Goal: Task Accomplishment & Management: Complete application form

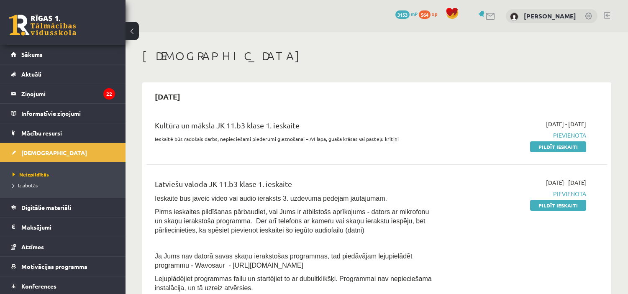
scroll to position [74, 0]
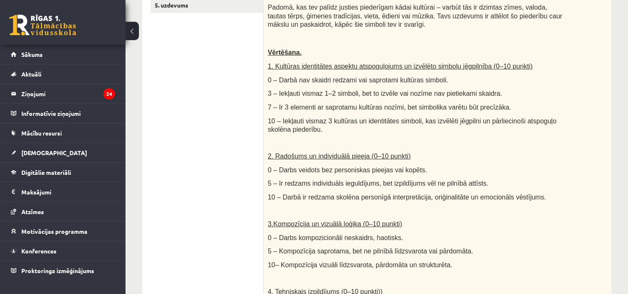
scroll to position [498, 0]
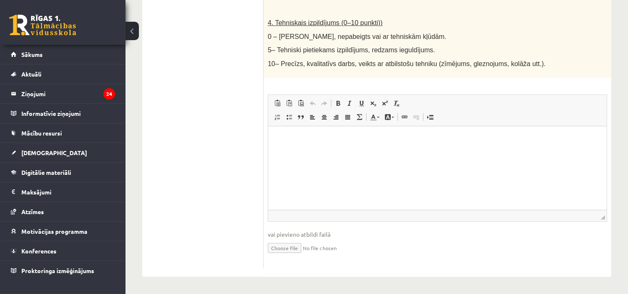
click at [286, 247] on input "file" at bounding box center [437, 247] width 339 height 17
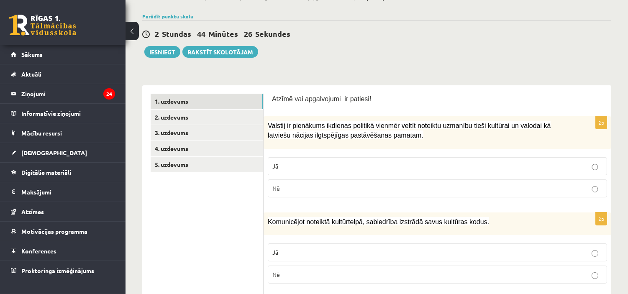
scroll to position [69, 0]
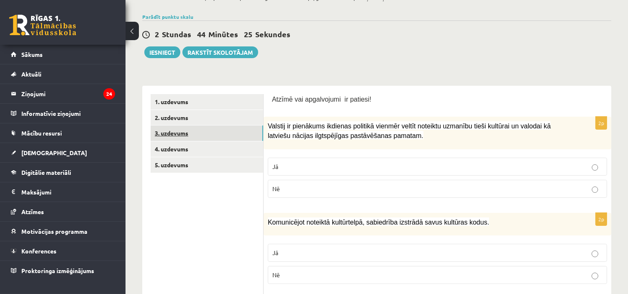
click at [232, 131] on link "3. uzdevums" at bounding box center [207, 133] width 113 height 15
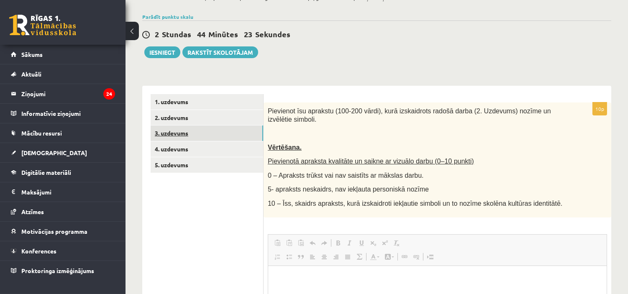
scroll to position [0, 0]
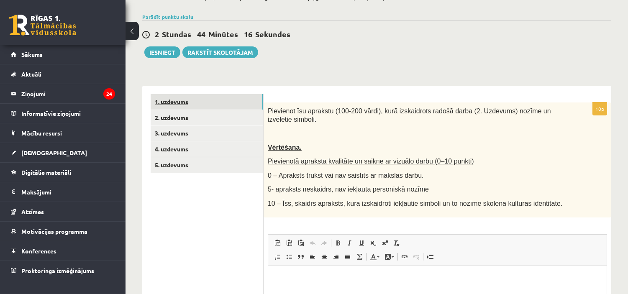
click at [210, 95] on link "1. uzdevums" at bounding box center [207, 101] width 113 height 15
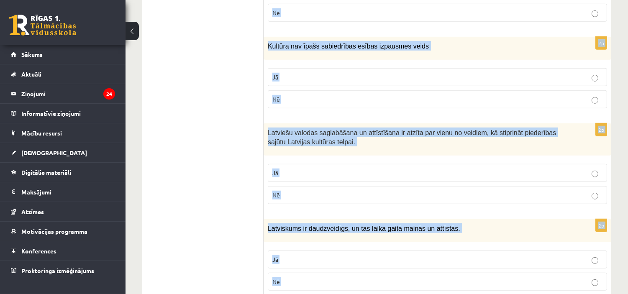
scroll to position [1254, 0]
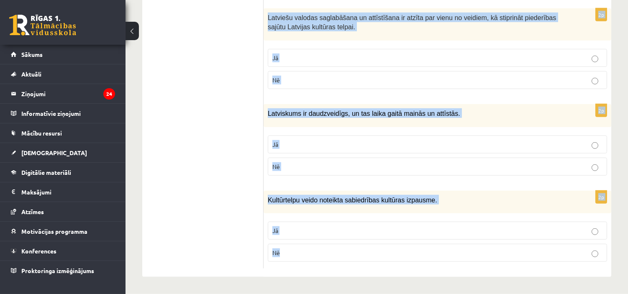
drag, startPoint x: 268, startPoint y: 123, endPoint x: 510, endPoint y: 265, distance: 280.7
copy form "Loremip do sitametco adipisci elitsedd eiusmod tempor incididu utlabore etdol m…"
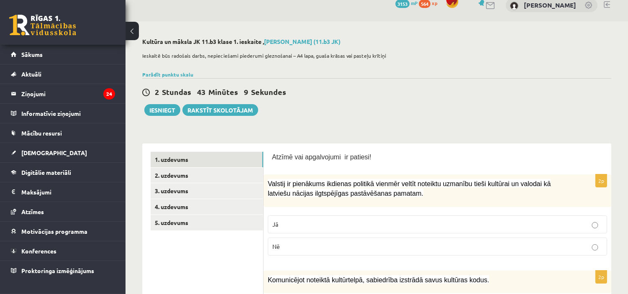
scroll to position [0, 0]
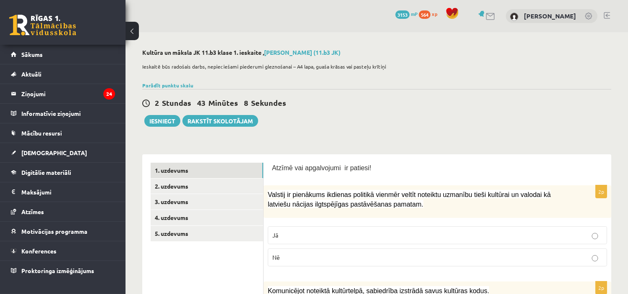
click at [320, 240] on label "Jā" at bounding box center [437, 235] width 339 height 18
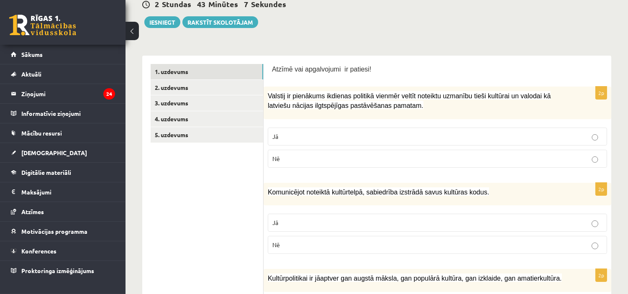
scroll to position [99, 0]
drag, startPoint x: 389, startPoint y: 218, endPoint x: 398, endPoint y: 237, distance: 21.2
click at [398, 237] on fieldset "Jā Nē" at bounding box center [437, 232] width 339 height 47
click at [472, 216] on label "Jā" at bounding box center [437, 222] width 339 height 18
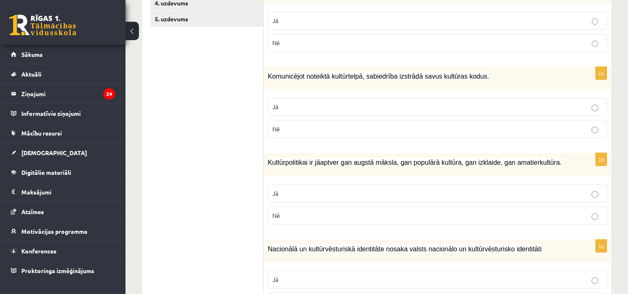
scroll to position [226, 0]
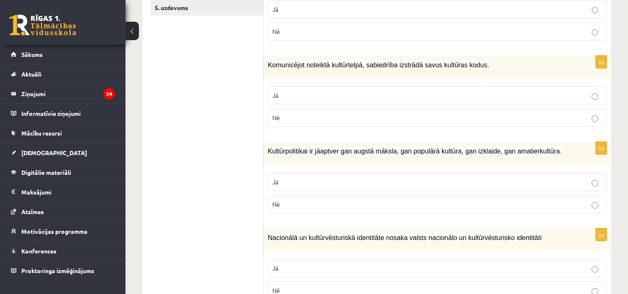
click at [450, 180] on p "Jā" at bounding box center [438, 182] width 330 height 9
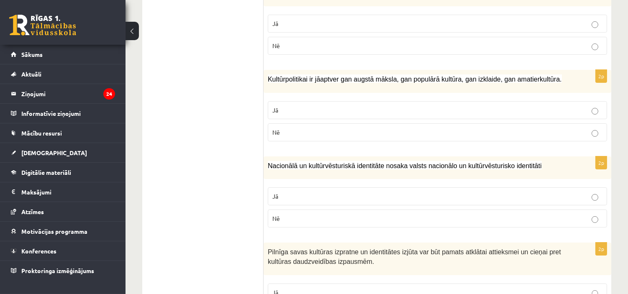
scroll to position [298, 0]
click at [448, 199] on p "Jā" at bounding box center [438, 196] width 330 height 9
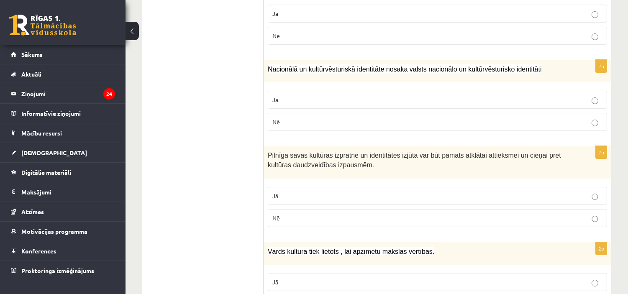
scroll to position [395, 0]
click at [476, 197] on p "Jā" at bounding box center [438, 195] width 330 height 9
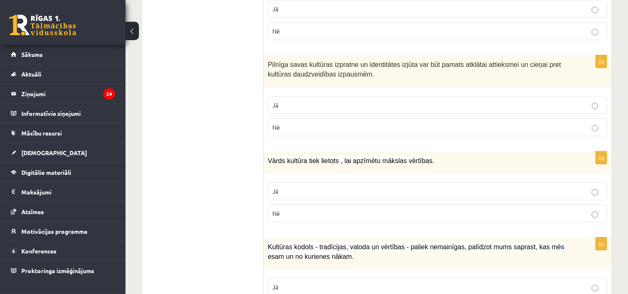
scroll to position [488, 0]
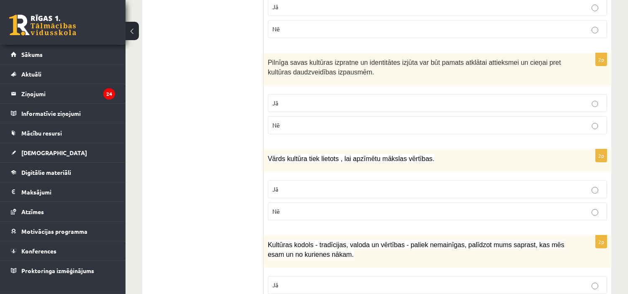
click at [440, 209] on p "Nē" at bounding box center [438, 211] width 330 height 9
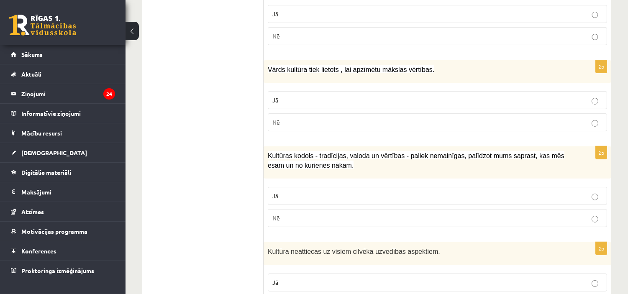
scroll to position [583, 0]
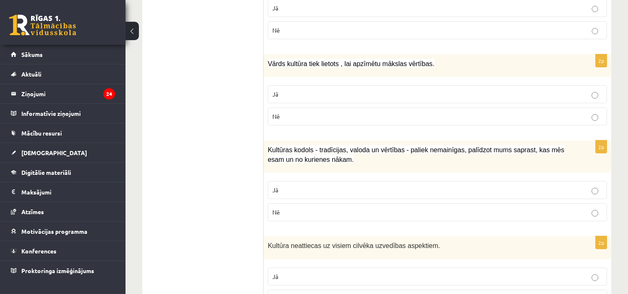
click at [458, 190] on p "Jā" at bounding box center [438, 190] width 330 height 9
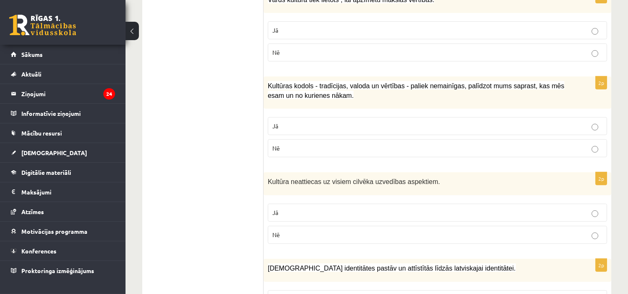
scroll to position [647, 0]
click at [470, 239] on label "Nē" at bounding box center [437, 235] width 339 height 18
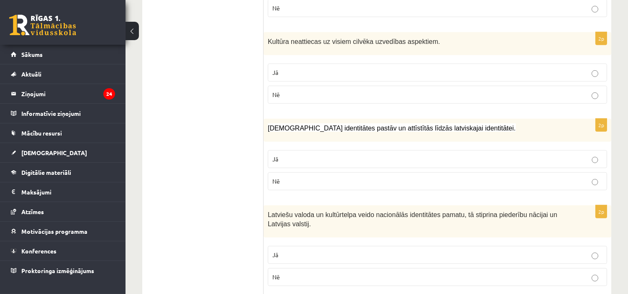
scroll to position [787, 0]
click at [465, 151] on label "Jā" at bounding box center [437, 159] width 339 height 18
click at [417, 256] on p "Jā" at bounding box center [438, 254] width 330 height 9
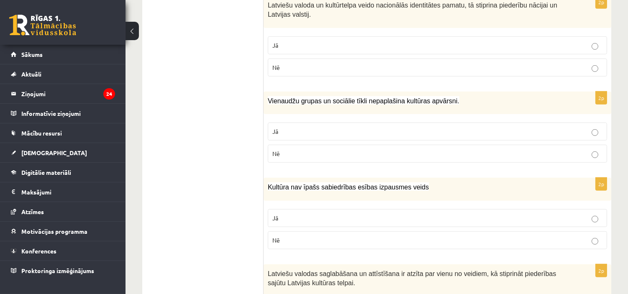
scroll to position [998, 0]
click at [395, 152] on p "Nē" at bounding box center [438, 153] width 330 height 9
click at [462, 243] on p "Nē" at bounding box center [438, 239] width 330 height 9
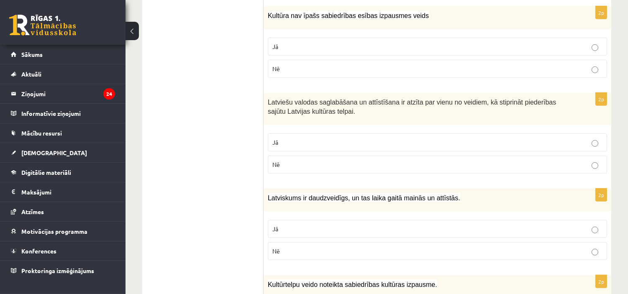
scroll to position [1169, 0]
click at [468, 135] on label "Jā" at bounding box center [437, 142] width 339 height 18
click at [421, 228] on p "Jā" at bounding box center [438, 228] width 330 height 9
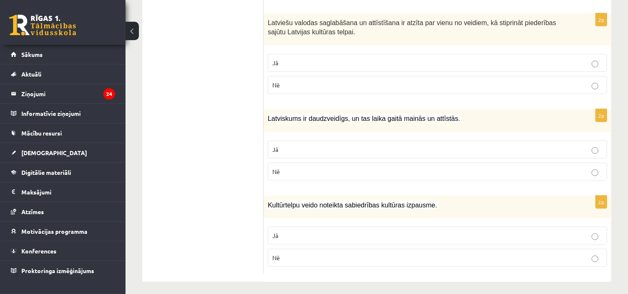
scroll to position [1254, 0]
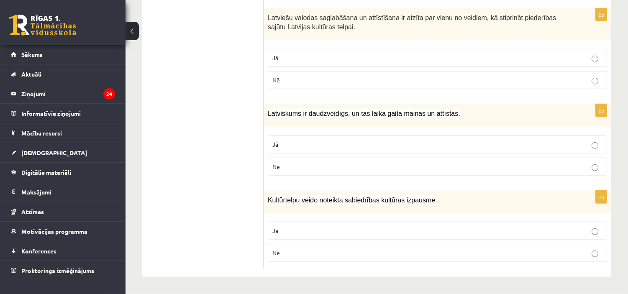
click at [405, 227] on p "Jā" at bounding box center [438, 230] width 330 height 9
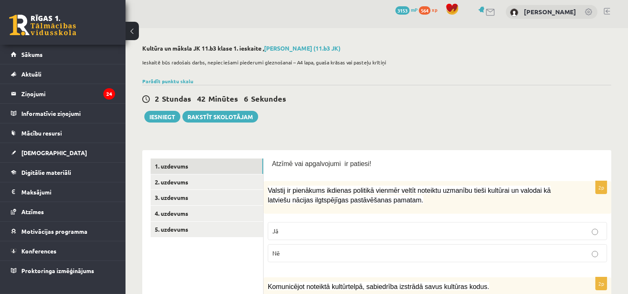
scroll to position [0, 0]
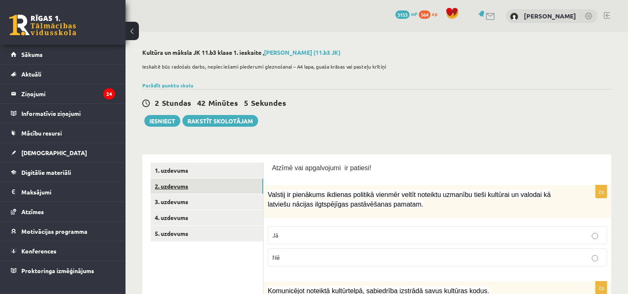
click at [208, 185] on link "2. uzdevums" at bounding box center [207, 186] width 113 height 15
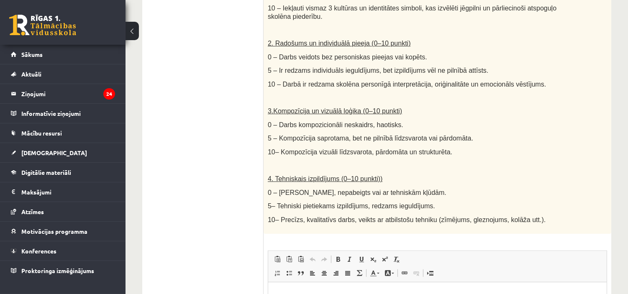
scroll to position [498, 0]
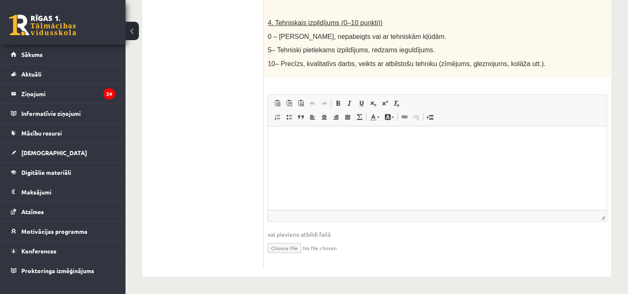
click at [282, 245] on input "file" at bounding box center [437, 247] width 339 height 17
type input "**********"
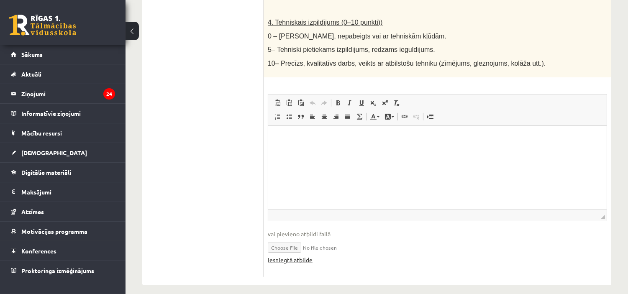
drag, startPoint x: 314, startPoint y: 245, endPoint x: 303, endPoint y: 261, distance: 19.5
click at [303, 261] on fieldset "Rich Text Editor, wiswyg-editor-user-answer-47434039977400 Redaktora rīkjoslas …" at bounding box center [437, 183] width 339 height 179
click at [303, 261] on link "Iesniegtā atbilde" at bounding box center [290, 260] width 45 height 9
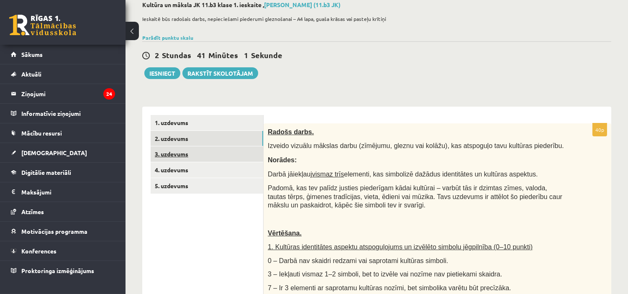
scroll to position [47, 0]
click at [220, 155] on link "3. uzdevums" at bounding box center [207, 154] width 113 height 15
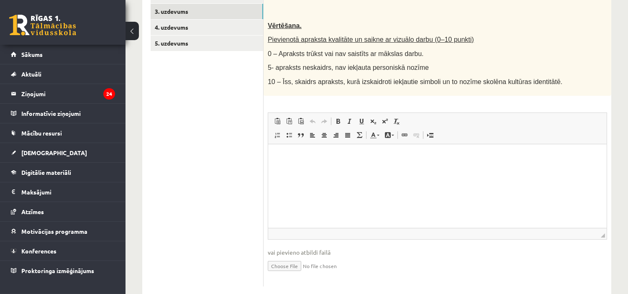
scroll to position [191, 0]
click at [276, 152] on p "Bagātinātā teksta redaktors, wiswyg-editor-user-answer-47433757803480" at bounding box center [437, 156] width 322 height 9
click at [304, 161] on html at bounding box center [437, 157] width 339 height 26
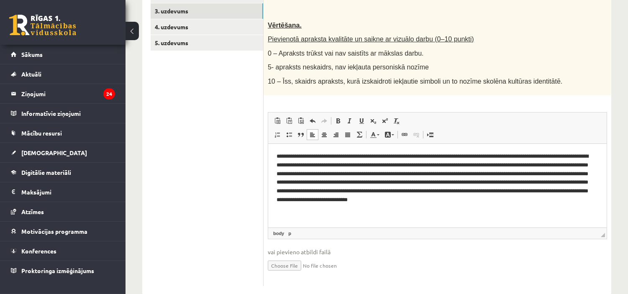
click at [480, 50] on p "0 – Apraksts trūkst vai nav saistīts ar mākslas darbu." at bounding box center [417, 53] width 298 height 9
click at [334, 204] on p "**********" at bounding box center [437, 182] width 322 height 61
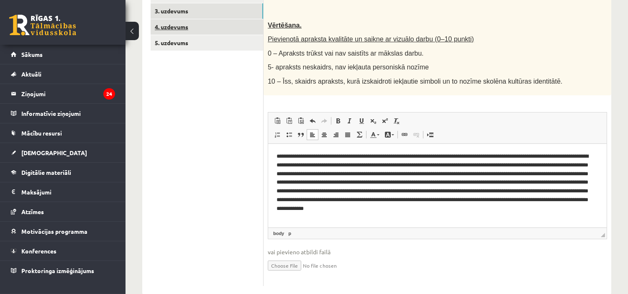
click at [247, 29] on link "4. uzdevums" at bounding box center [207, 26] width 113 height 15
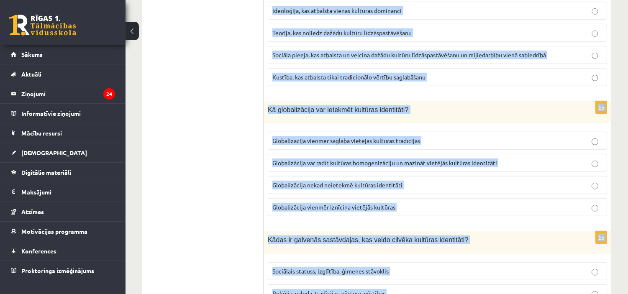
scroll to position [1212, 0]
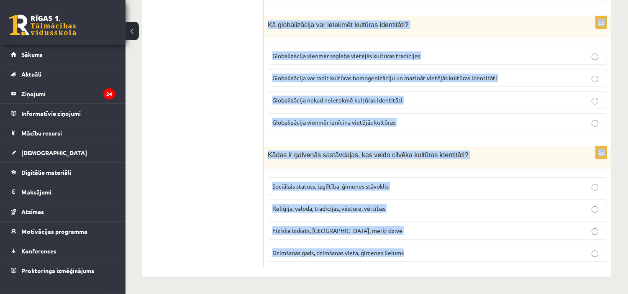
drag, startPoint x: 268, startPoint y: 72, endPoint x: 437, endPoint y: 265, distance: 257.2
click at [392, 251] on span "Dzimšanas gads, dzimšanas vieta, ģimenes lielums" at bounding box center [338, 253] width 131 height 8
drag, startPoint x: 267, startPoint y: 178, endPoint x: 462, endPoint y: 277, distance: 218.1
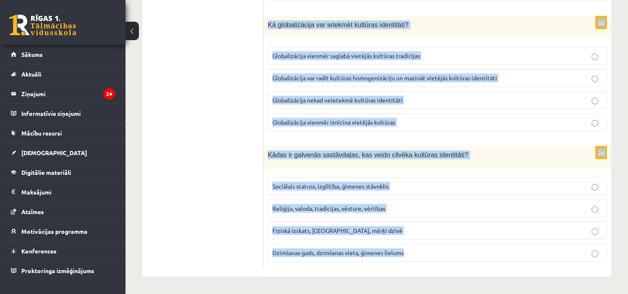
copy form "Lore ip dol sitametc adipisc elitsedd eiusmodtemp incididuntu? Labore etdol mag…"
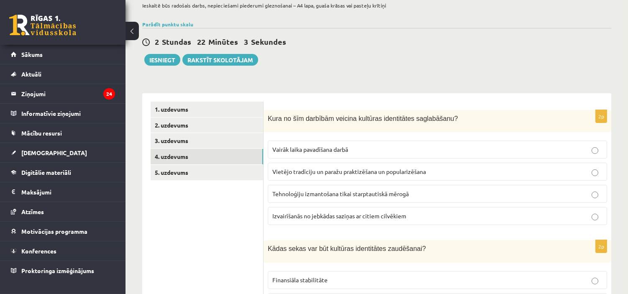
scroll to position [64, 0]
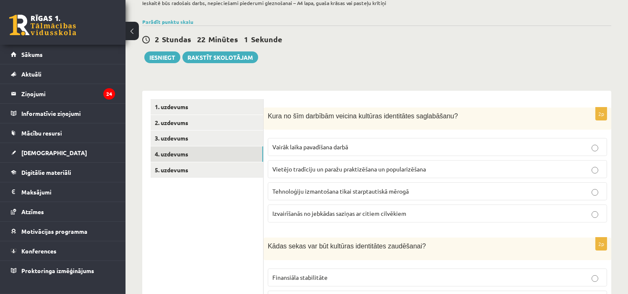
click at [407, 166] on span "Vietējo tradīciju un paražu praktizēšana un popularizēšana" at bounding box center [350, 169] width 154 height 8
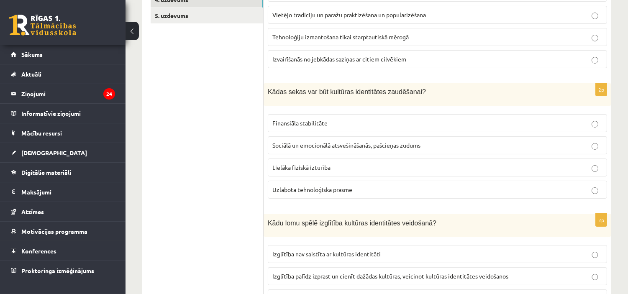
scroll to position [220, 0]
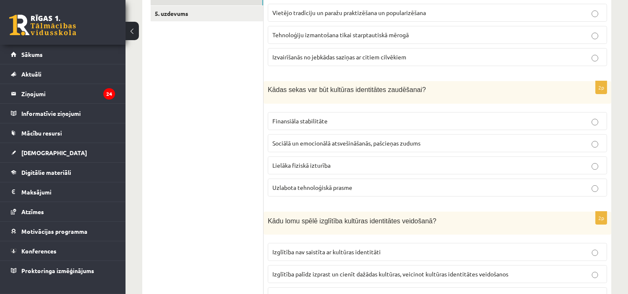
click at [394, 147] on span "Sociālā un emocionālā atsvešināšanās, pašcieņas zudums" at bounding box center [347, 143] width 148 height 8
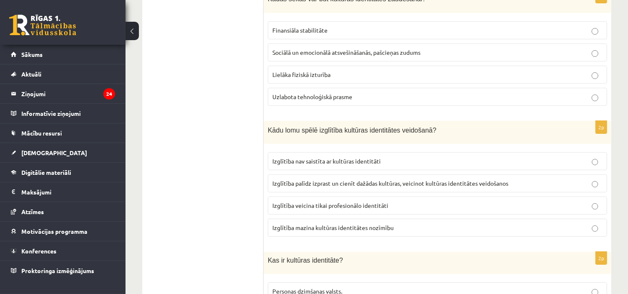
scroll to position [313, 0]
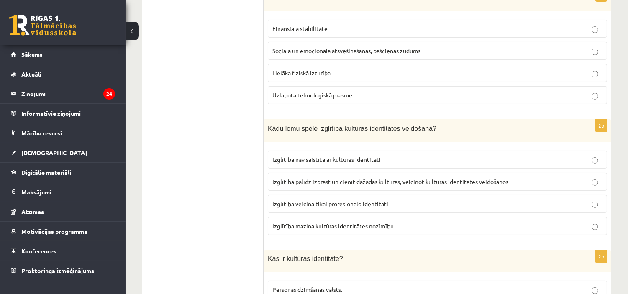
click at [383, 179] on span "Izglītība palīdz izprast un cienīt dažādas kultūras, veicinot kultūras identitā…" at bounding box center [391, 182] width 236 height 8
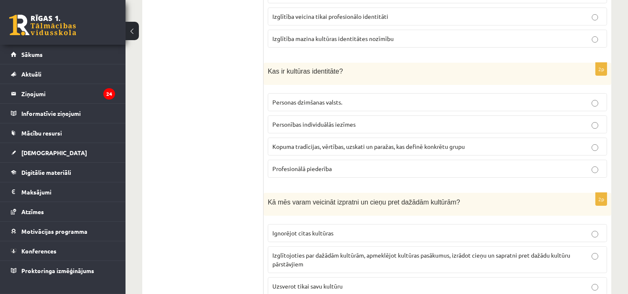
scroll to position [501, 0]
click at [362, 148] on span "Kopuma tradīcijas, vērtības, uzskati un paražas, kas definē konkrētu grupu" at bounding box center [369, 146] width 193 height 8
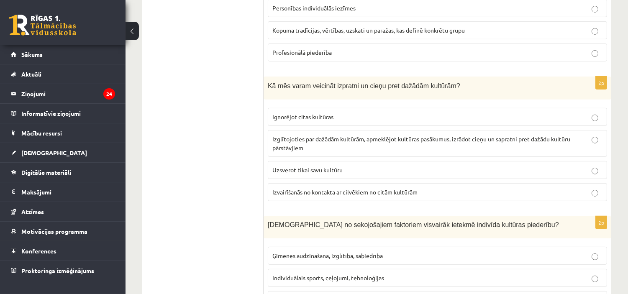
scroll to position [617, 0]
click at [363, 152] on p "Izglītojoties par dažādām kultūrām, apmeklējot kultūras pasākumus, izrādot cieņ…" at bounding box center [438, 143] width 330 height 18
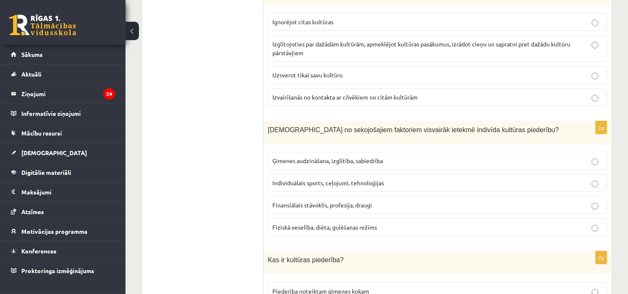
scroll to position [713, 0]
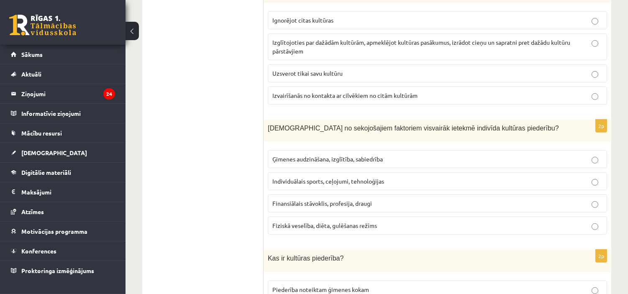
click at [389, 155] on label "Ģimenes audzināšana, izglītība, sabiedrība" at bounding box center [437, 159] width 339 height 18
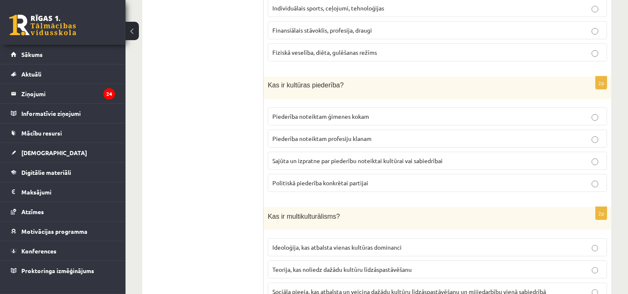
scroll to position [887, 0]
click at [446, 161] on p "Sajūta un izpratne par piederību noteiktai kultūrai vai sabiedrībai" at bounding box center [438, 160] width 330 height 9
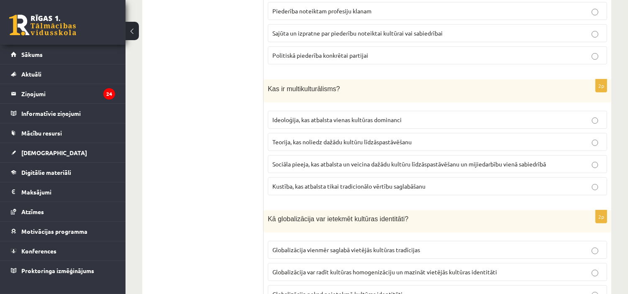
scroll to position [1015, 0]
click at [401, 164] on span "Sociāla pieeja, kas atbalsta un veicina dažādu kultūru līdzāspastāvēšanu un mij…" at bounding box center [410, 164] width 274 height 8
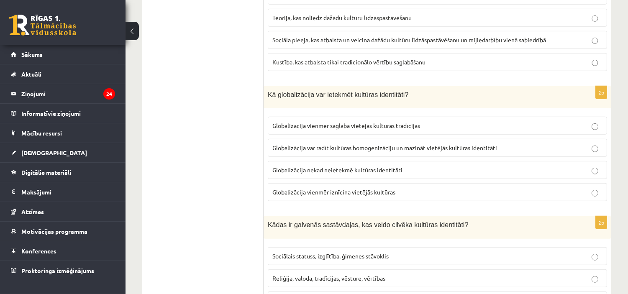
scroll to position [1141, 0]
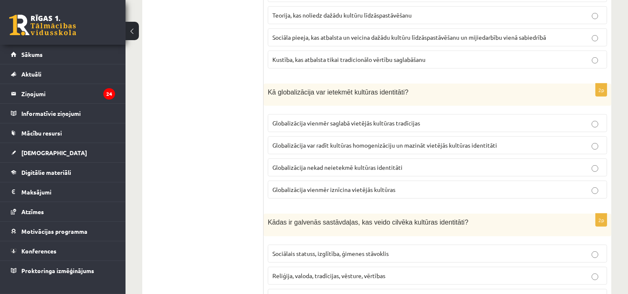
click at [465, 172] on p "Globalizācija nekad neietekmē kultūras identitāti" at bounding box center [438, 167] width 330 height 9
click at [437, 143] on label "Globalizācija var radīt kultūras homogenizāciju un mazināt vietējās kultūras id…" at bounding box center [437, 145] width 339 height 18
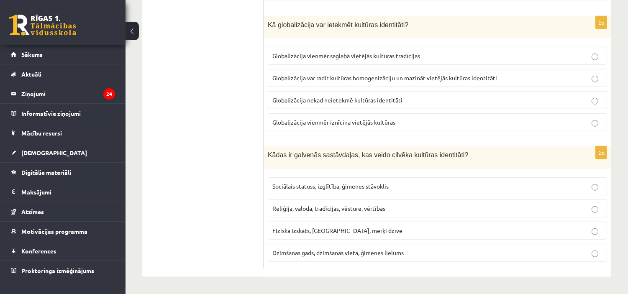
click at [393, 207] on p "Reliģija, valoda, tradīcijas, vēsture, vērtības" at bounding box center [438, 208] width 330 height 9
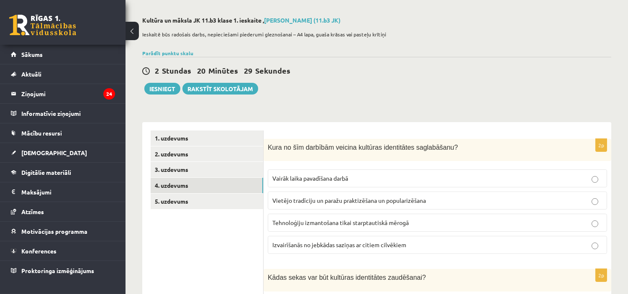
scroll to position [28, 0]
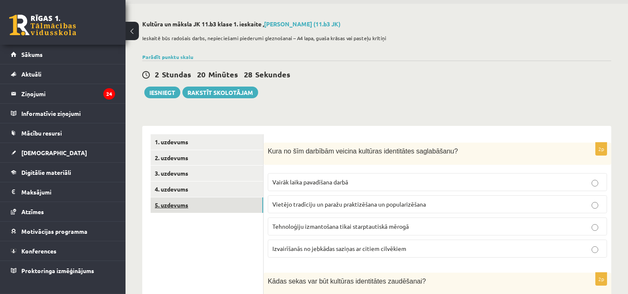
click at [214, 201] on link "5. uzdevums" at bounding box center [207, 205] width 113 height 15
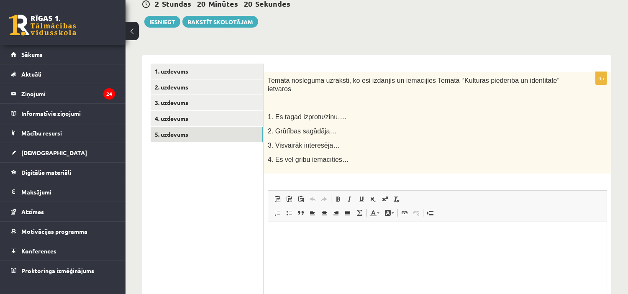
scroll to position [91, 0]
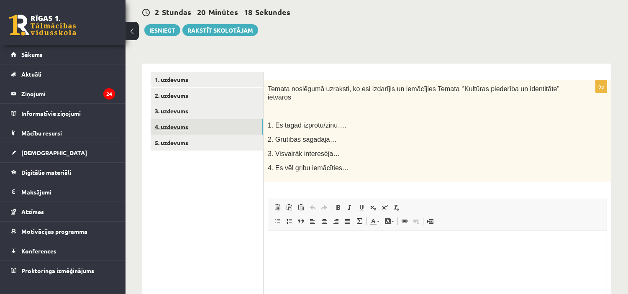
click at [191, 122] on link "4. uzdevums" at bounding box center [207, 126] width 113 height 15
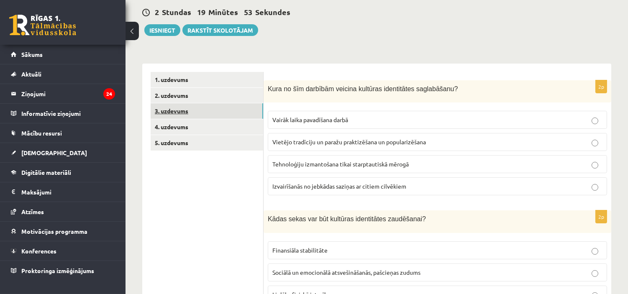
click at [189, 115] on link "3. uzdevums" at bounding box center [207, 110] width 113 height 15
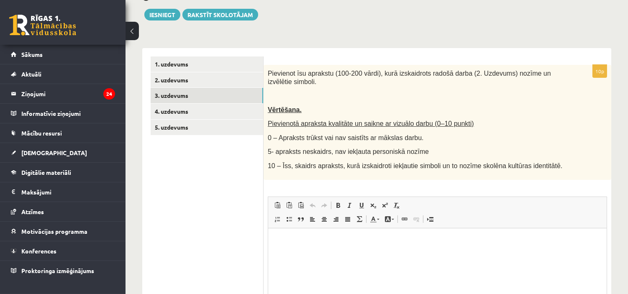
scroll to position [106, 0]
click at [353, 254] on html at bounding box center [437, 242] width 339 height 26
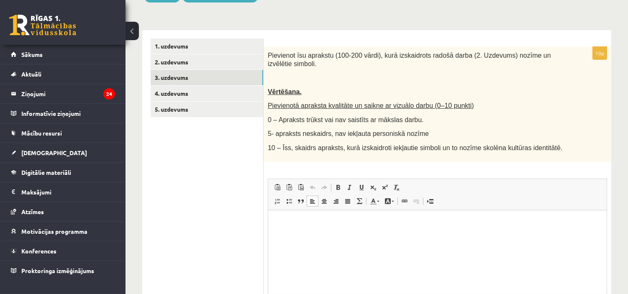
scroll to position [124, 0]
click at [173, 53] on link "1. uzdevums" at bounding box center [207, 46] width 113 height 15
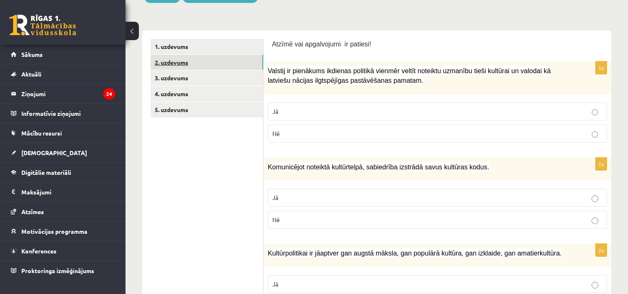
click at [183, 65] on link "2. uzdevums" at bounding box center [207, 62] width 113 height 15
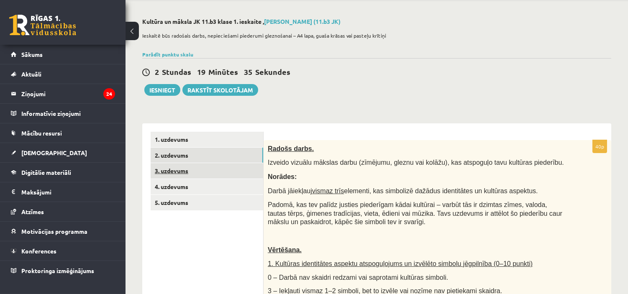
scroll to position [28, 0]
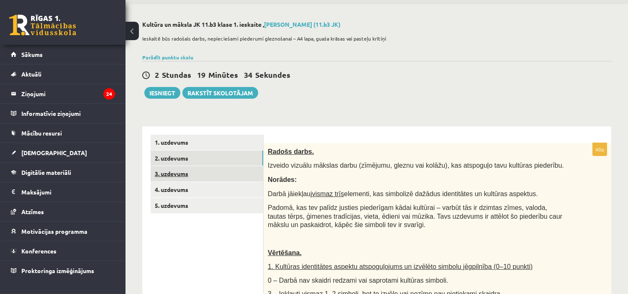
click at [207, 173] on link "3. uzdevums" at bounding box center [207, 173] width 113 height 15
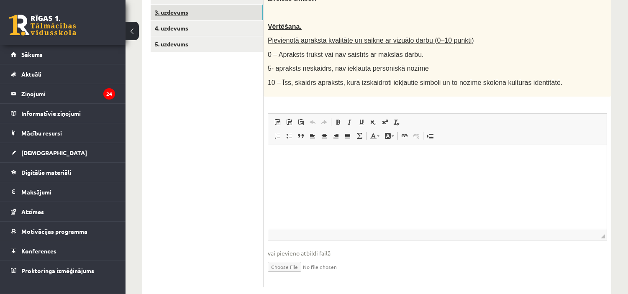
scroll to position [190, 0]
click at [288, 152] on html at bounding box center [437, 157] width 339 height 26
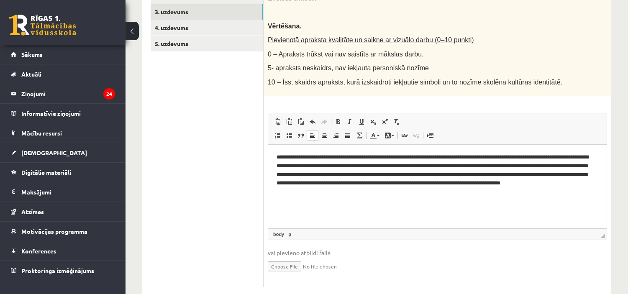
click at [408, 190] on p "**********" at bounding box center [437, 175] width 322 height 44
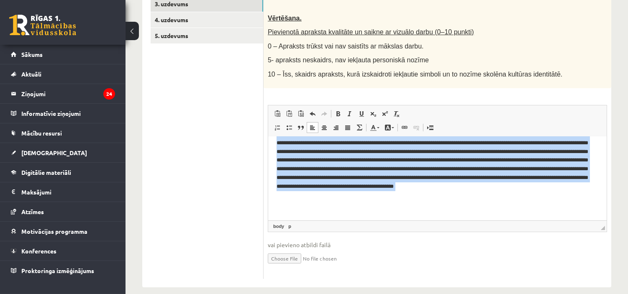
scroll to position [17, 0]
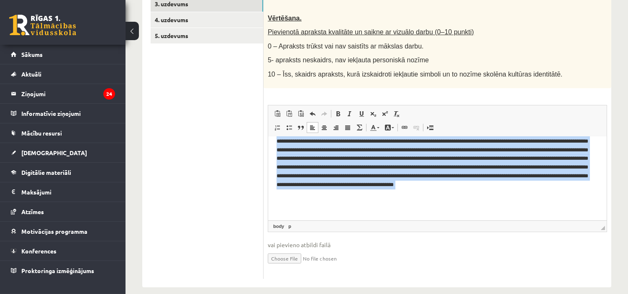
drag, startPoint x: 275, startPoint y: 146, endPoint x: 471, endPoint y: 214, distance: 206.9
click at [471, 214] on html "**********" at bounding box center [437, 170] width 339 height 100
copy p "**********"
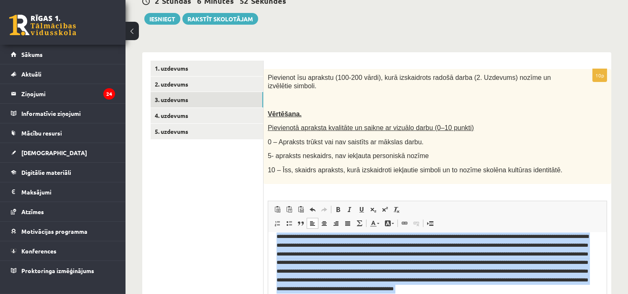
scroll to position [100, 0]
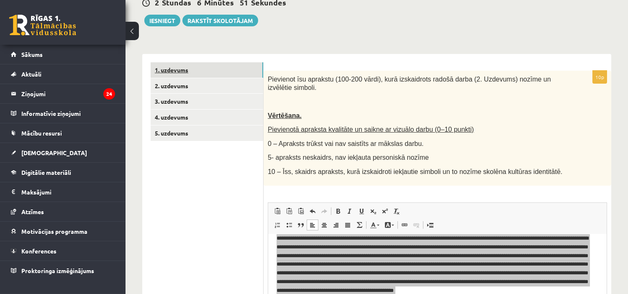
click at [247, 64] on link "1. uzdevums" at bounding box center [207, 69] width 113 height 15
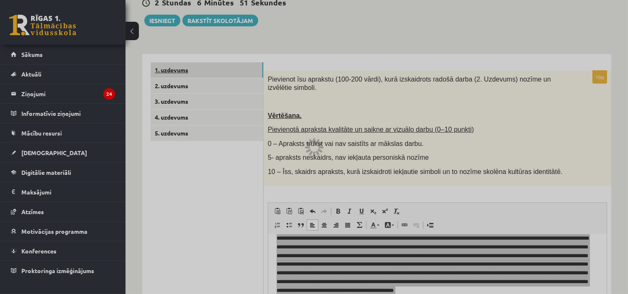
scroll to position [0, 0]
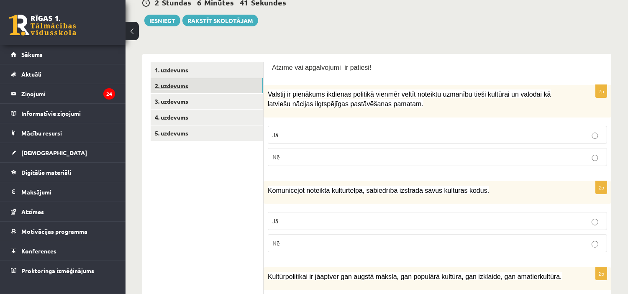
click at [211, 91] on link "2. uzdevums" at bounding box center [207, 85] width 113 height 15
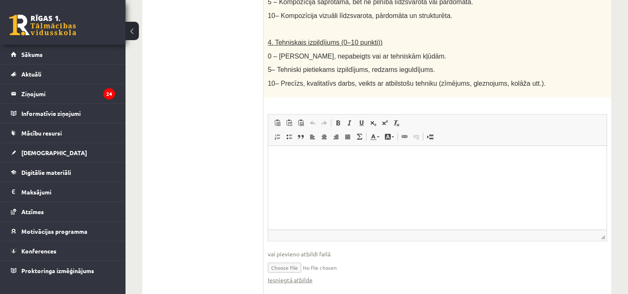
scroll to position [478, 0]
click at [382, 171] on html at bounding box center [437, 158] width 339 height 26
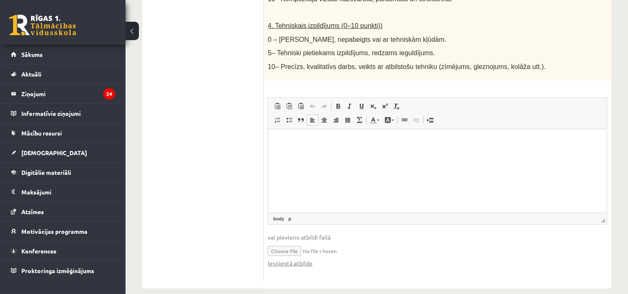
scroll to position [495, 0]
click at [309, 137] on p "Bagātinātā teksta redaktors, wiswyg-editor-user-answer-47433892531480" at bounding box center [437, 141] width 322 height 9
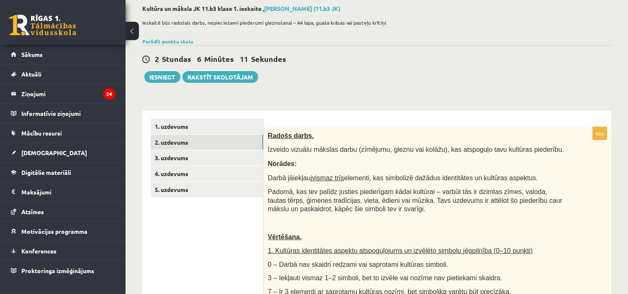
scroll to position [0, 0]
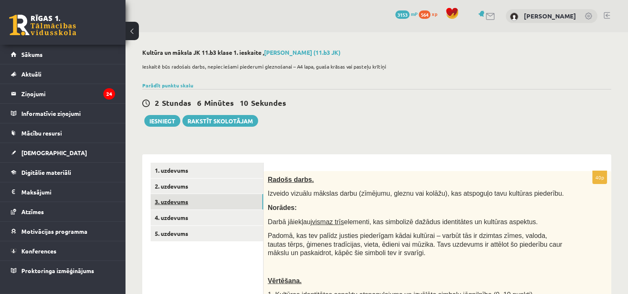
click at [200, 200] on link "3. uzdevums" at bounding box center [207, 201] width 113 height 15
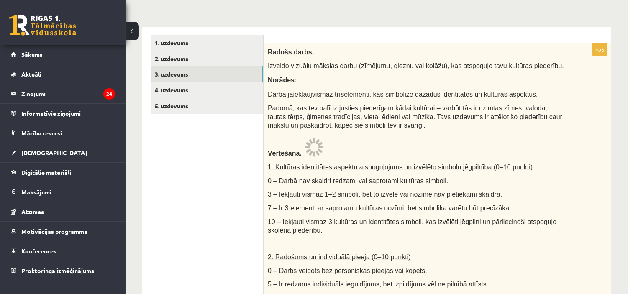
scroll to position [123, 0]
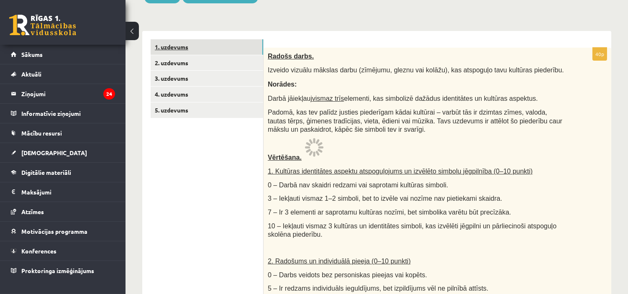
click at [233, 45] on link "1. uzdevums" at bounding box center [207, 46] width 113 height 15
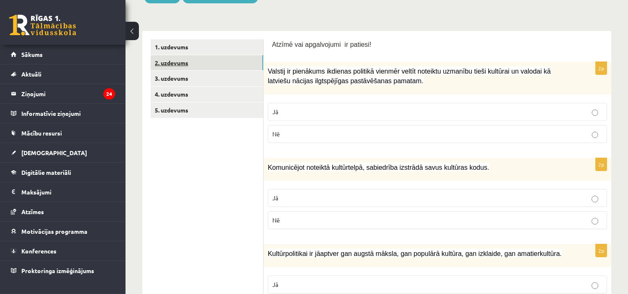
click at [221, 63] on link "2. uzdevums" at bounding box center [207, 62] width 113 height 15
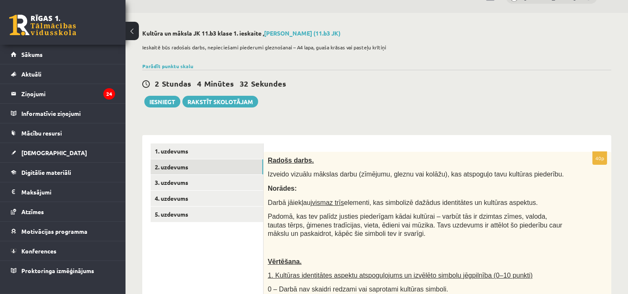
scroll to position [0, 0]
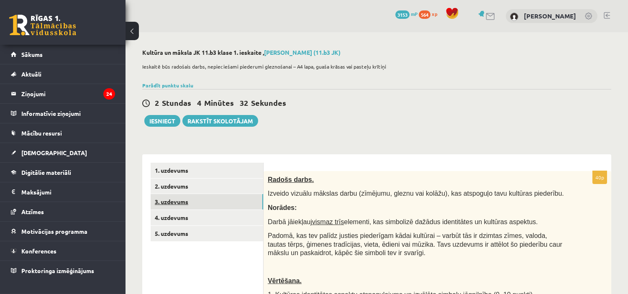
click at [234, 198] on link "3. uzdevums" at bounding box center [207, 201] width 113 height 15
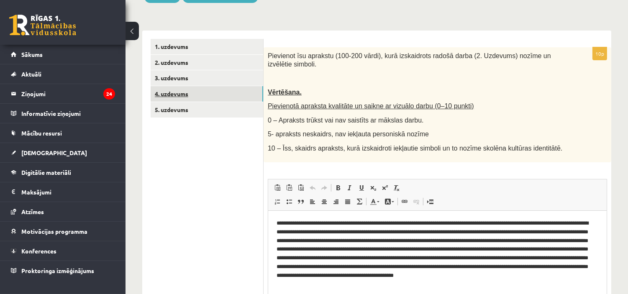
click at [226, 98] on link "4. uzdevums" at bounding box center [207, 93] width 113 height 15
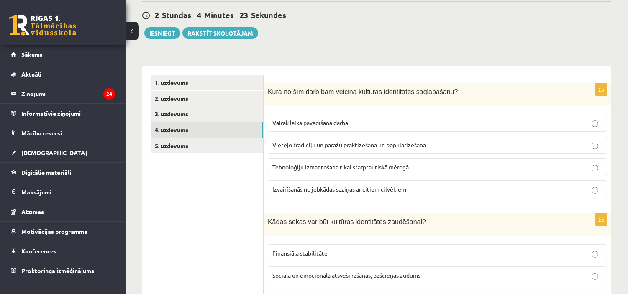
scroll to position [85, 0]
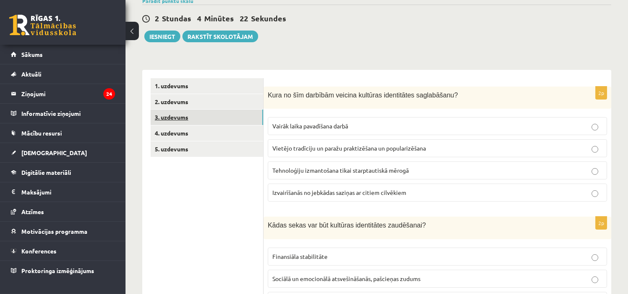
click at [216, 112] on link "3. uzdevums" at bounding box center [207, 117] width 113 height 15
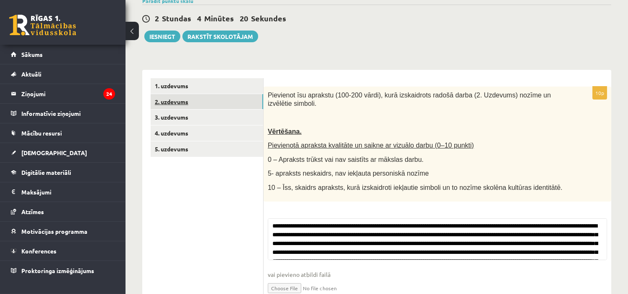
click at [223, 100] on link "2. uzdevums" at bounding box center [207, 101] width 113 height 15
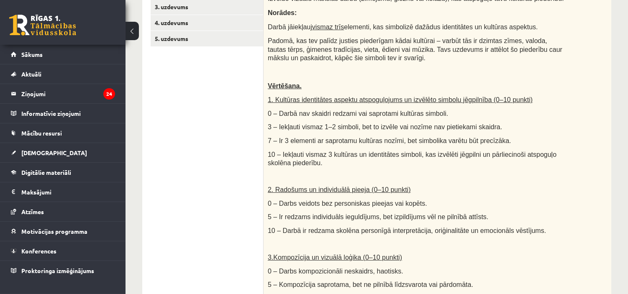
scroll to position [0, 0]
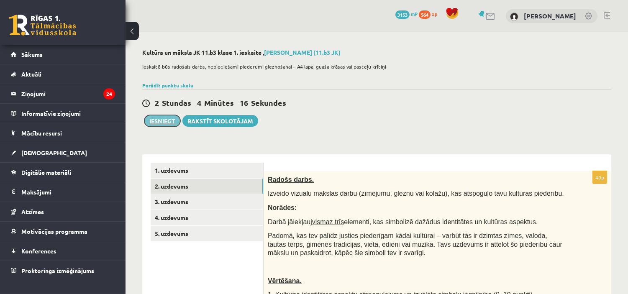
click at [169, 120] on button "Iesniegt" at bounding box center [162, 121] width 36 height 12
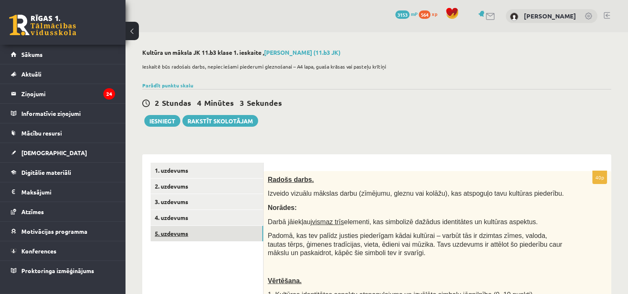
click at [211, 227] on link "5. uzdevums" at bounding box center [207, 233] width 113 height 15
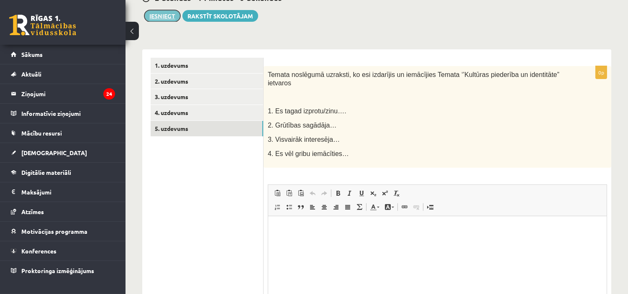
click at [168, 21] on button "Iesniegt" at bounding box center [162, 16] width 36 height 12
